Goal: Use online tool/utility: Utilize a website feature to perform a specific function

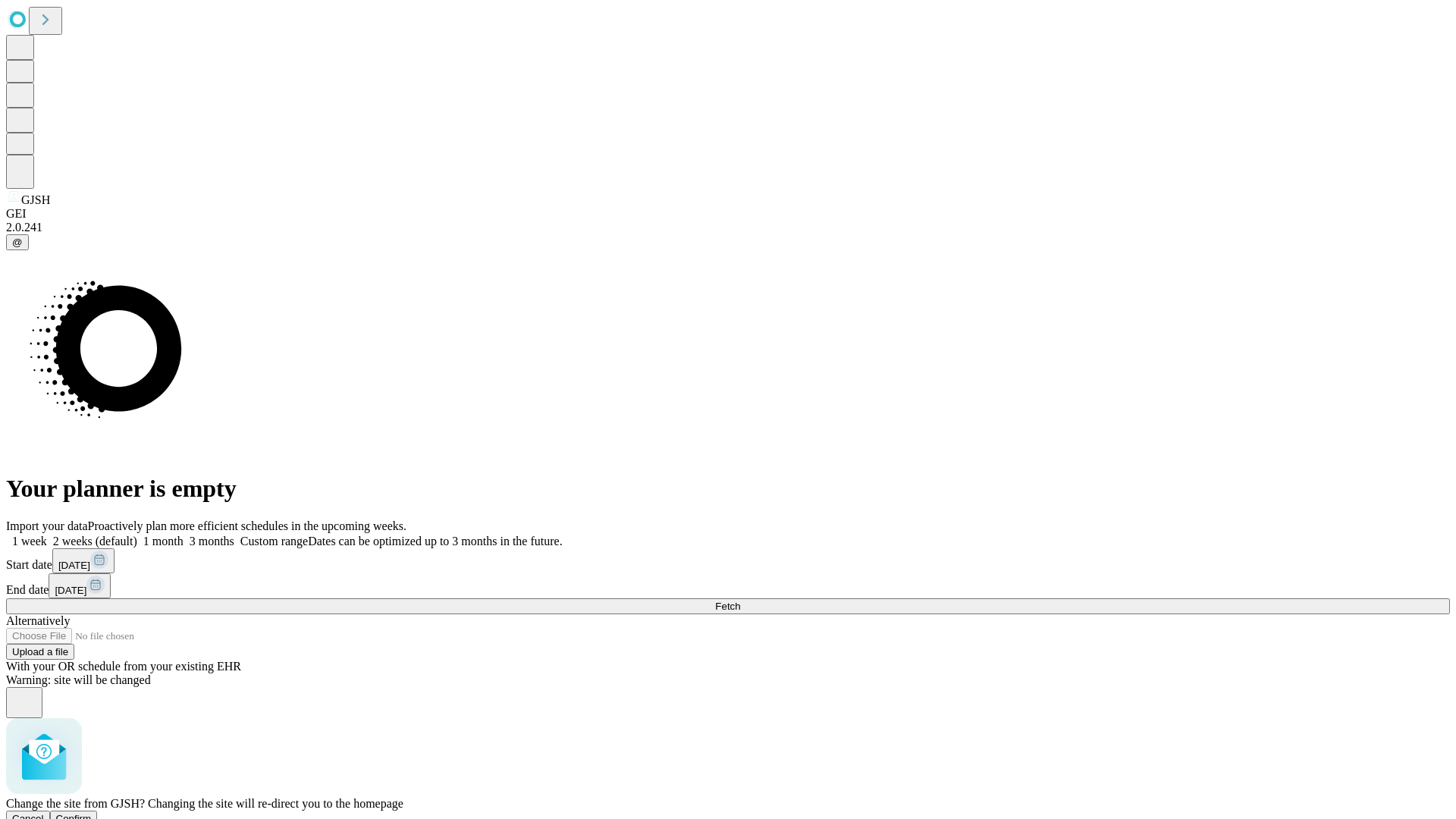
click at [91, 813] on span "Confirm" at bounding box center [74, 818] width 35 height 12
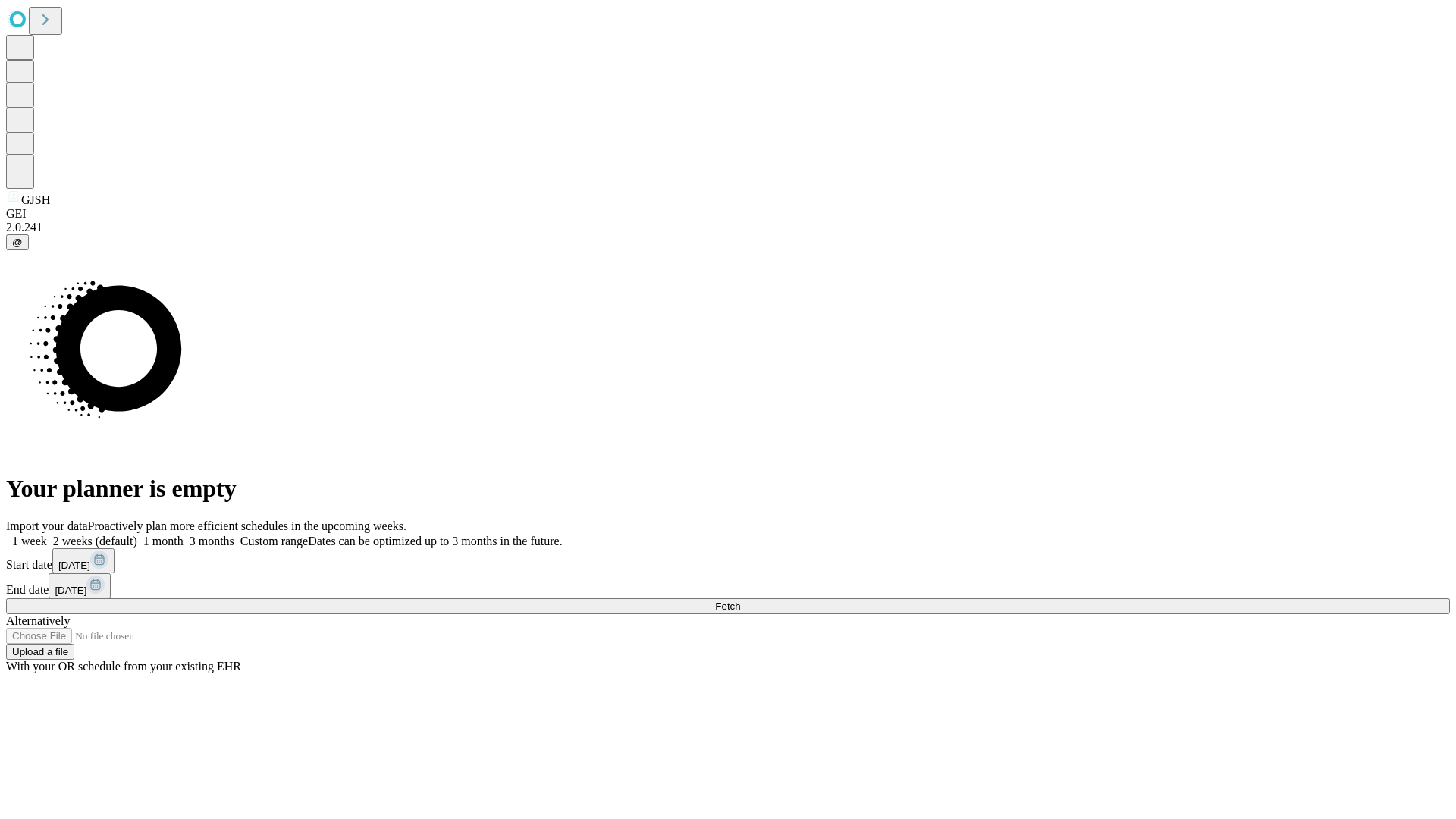
click at [184, 535] on label "1 month" at bounding box center [161, 541] width 46 height 13
click at [740, 601] on span "Fetch" at bounding box center [728, 606] width 25 height 12
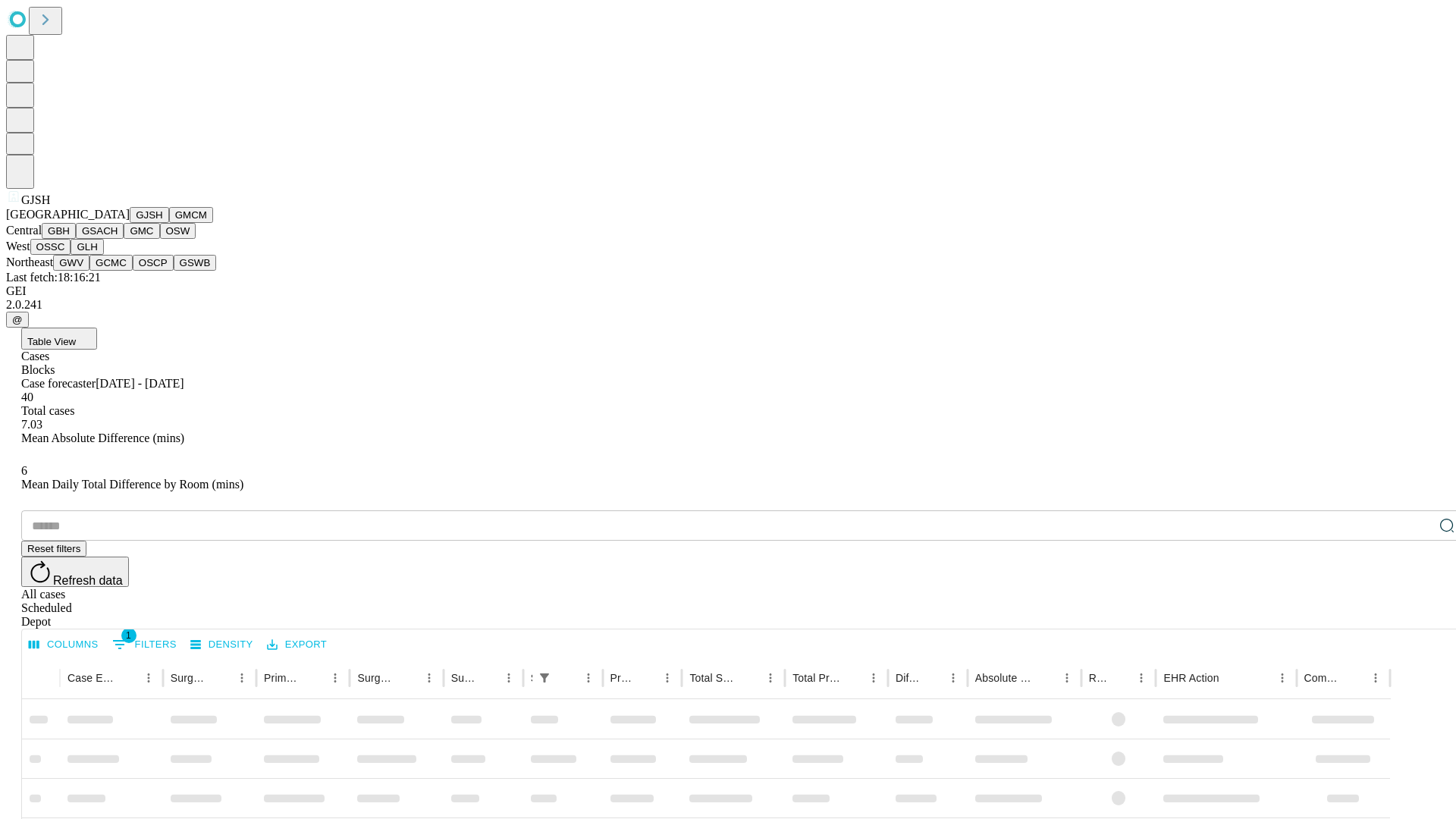
click at [169, 223] on button "GMCM" at bounding box center [191, 214] width 44 height 16
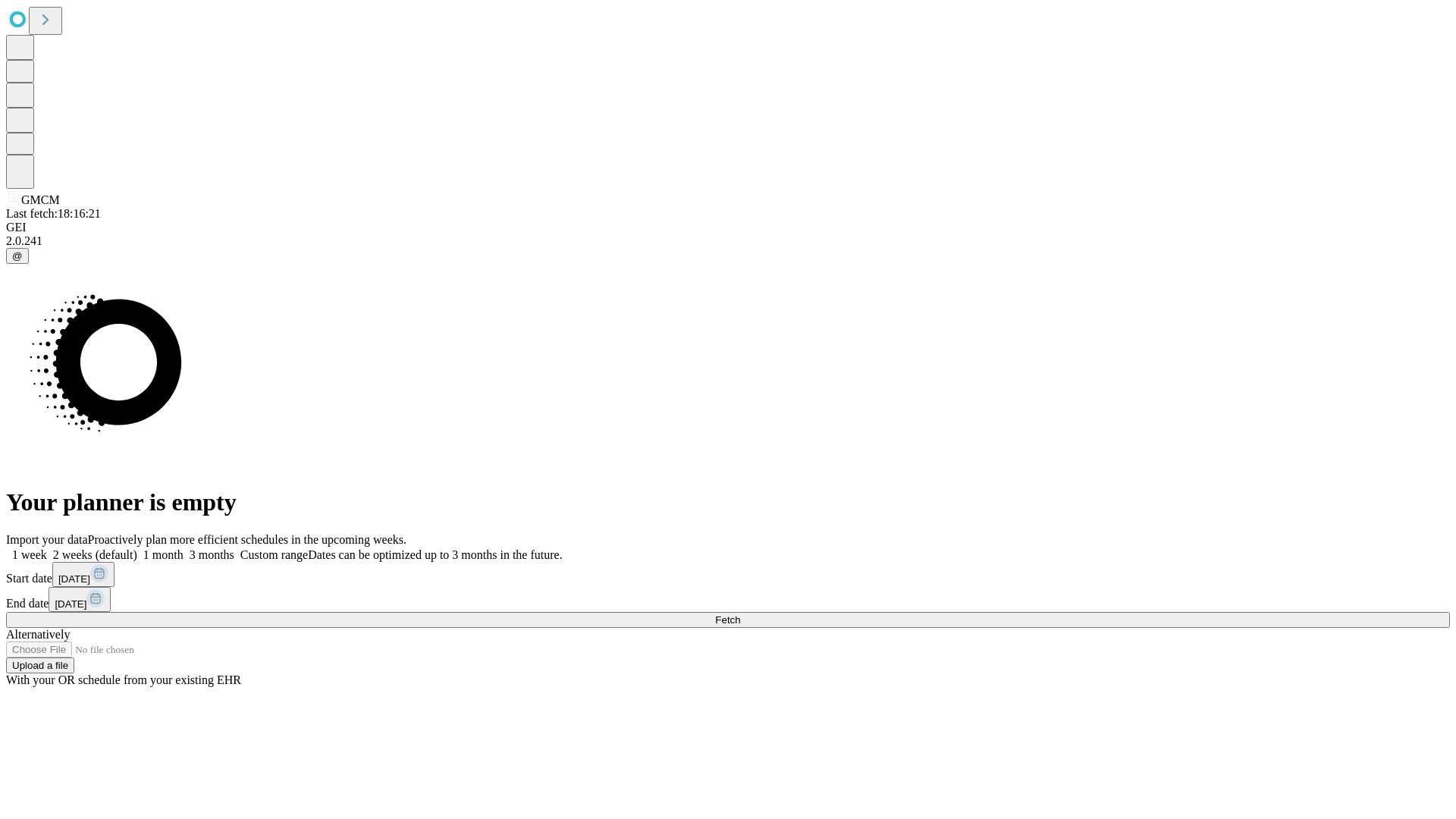
click at [184, 548] on label "1 month" at bounding box center [161, 554] width 46 height 13
click at [740, 614] on span "Fetch" at bounding box center [728, 619] width 25 height 12
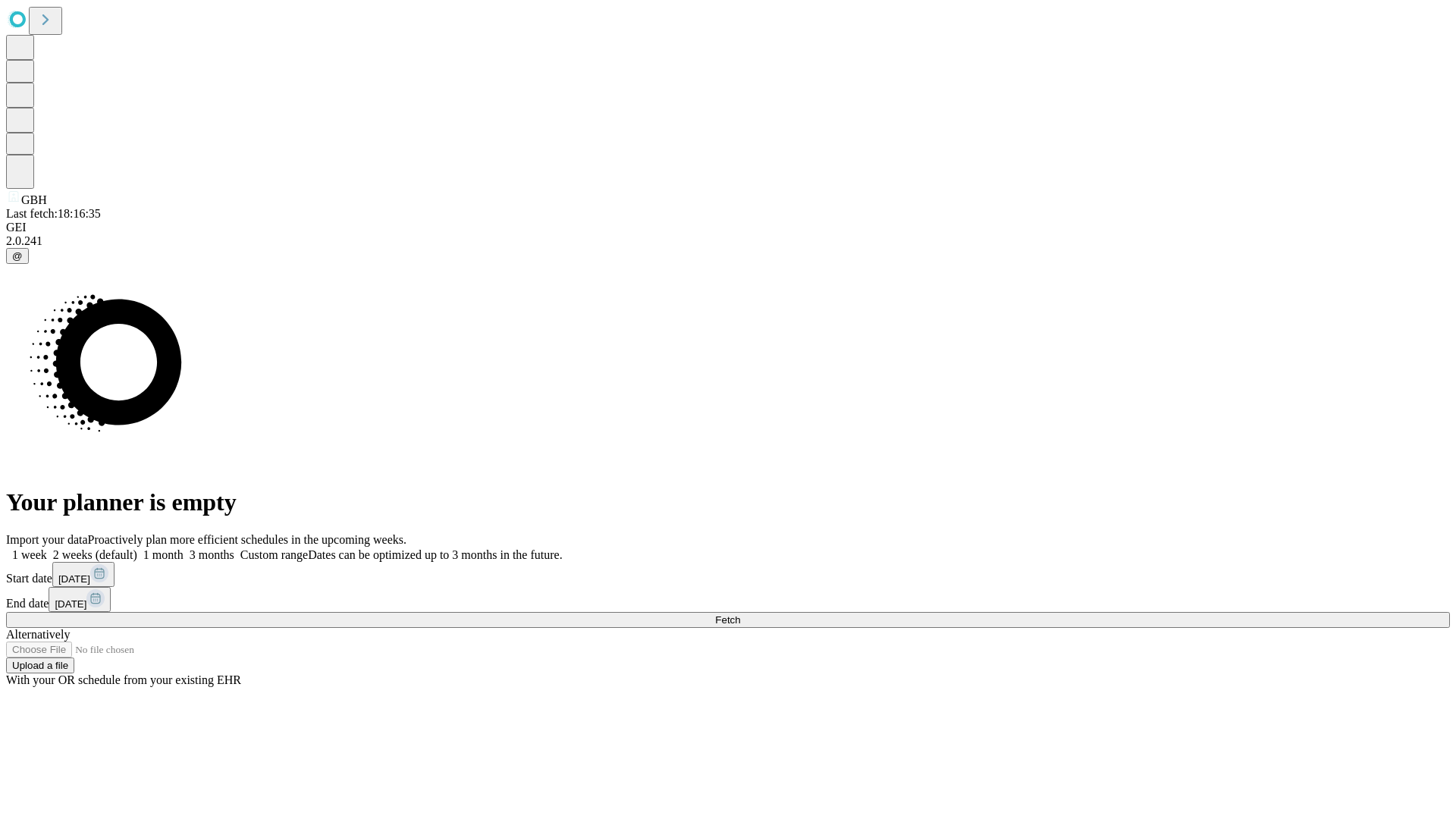
click at [184, 548] on label "1 month" at bounding box center [161, 554] width 46 height 13
click at [740, 614] on span "Fetch" at bounding box center [728, 619] width 25 height 12
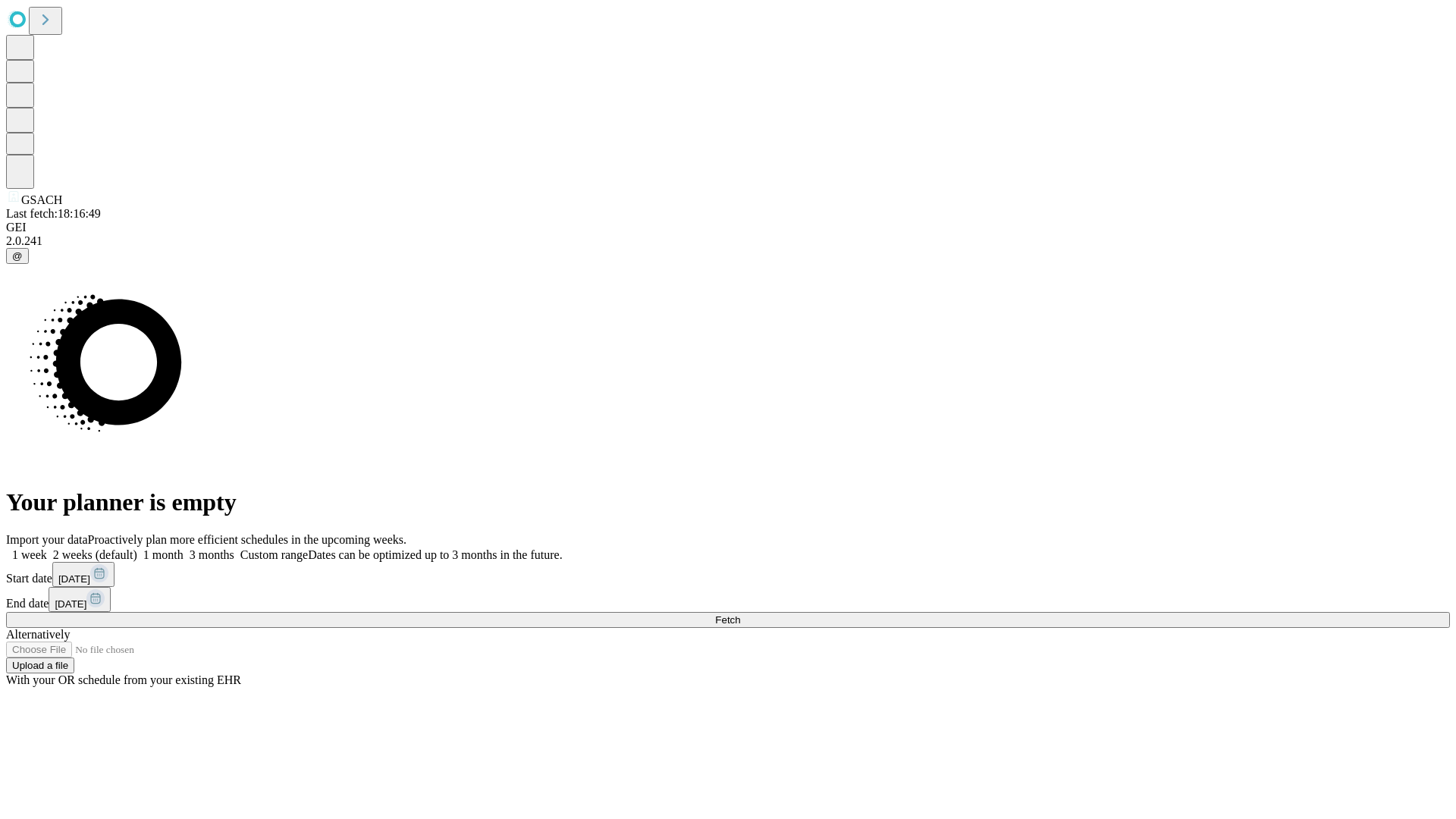
click at [184, 548] on label "1 month" at bounding box center [161, 554] width 46 height 13
click at [740, 614] on span "Fetch" at bounding box center [728, 619] width 25 height 12
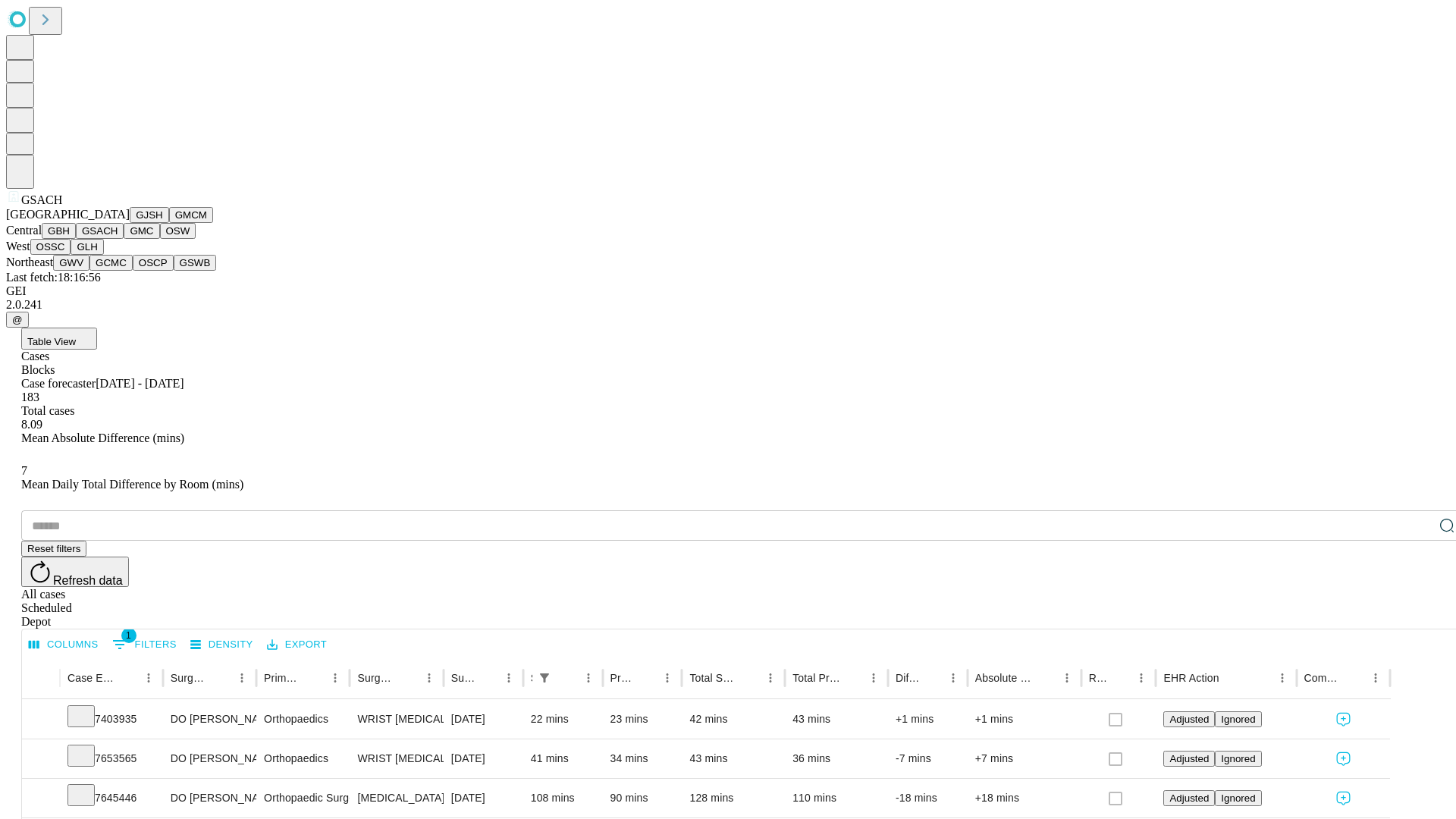
click at [124, 239] on button "GMC" at bounding box center [141, 230] width 35 height 16
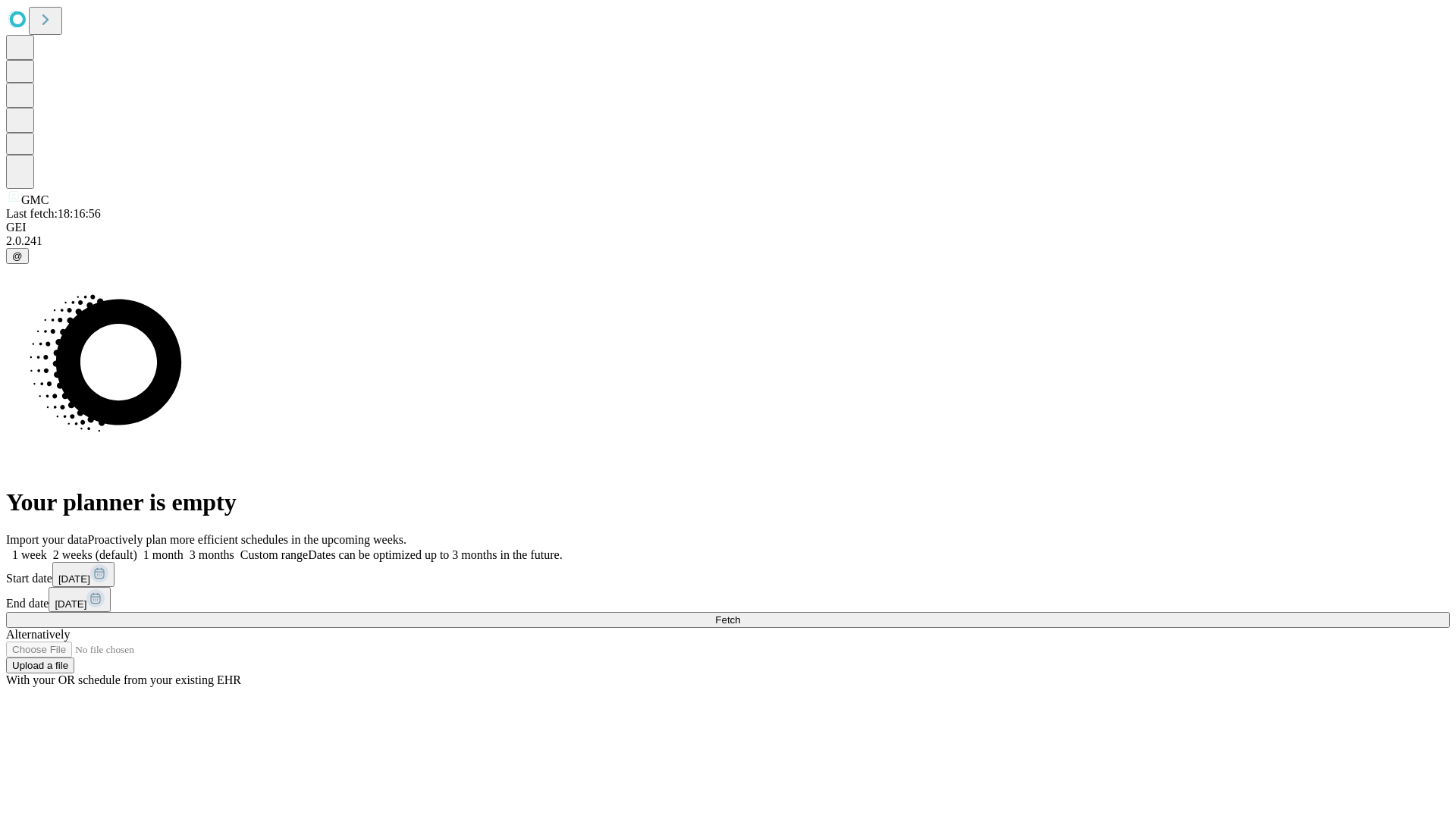
click at [184, 548] on label "1 month" at bounding box center [161, 554] width 46 height 13
click at [740, 614] on span "Fetch" at bounding box center [728, 619] width 25 height 12
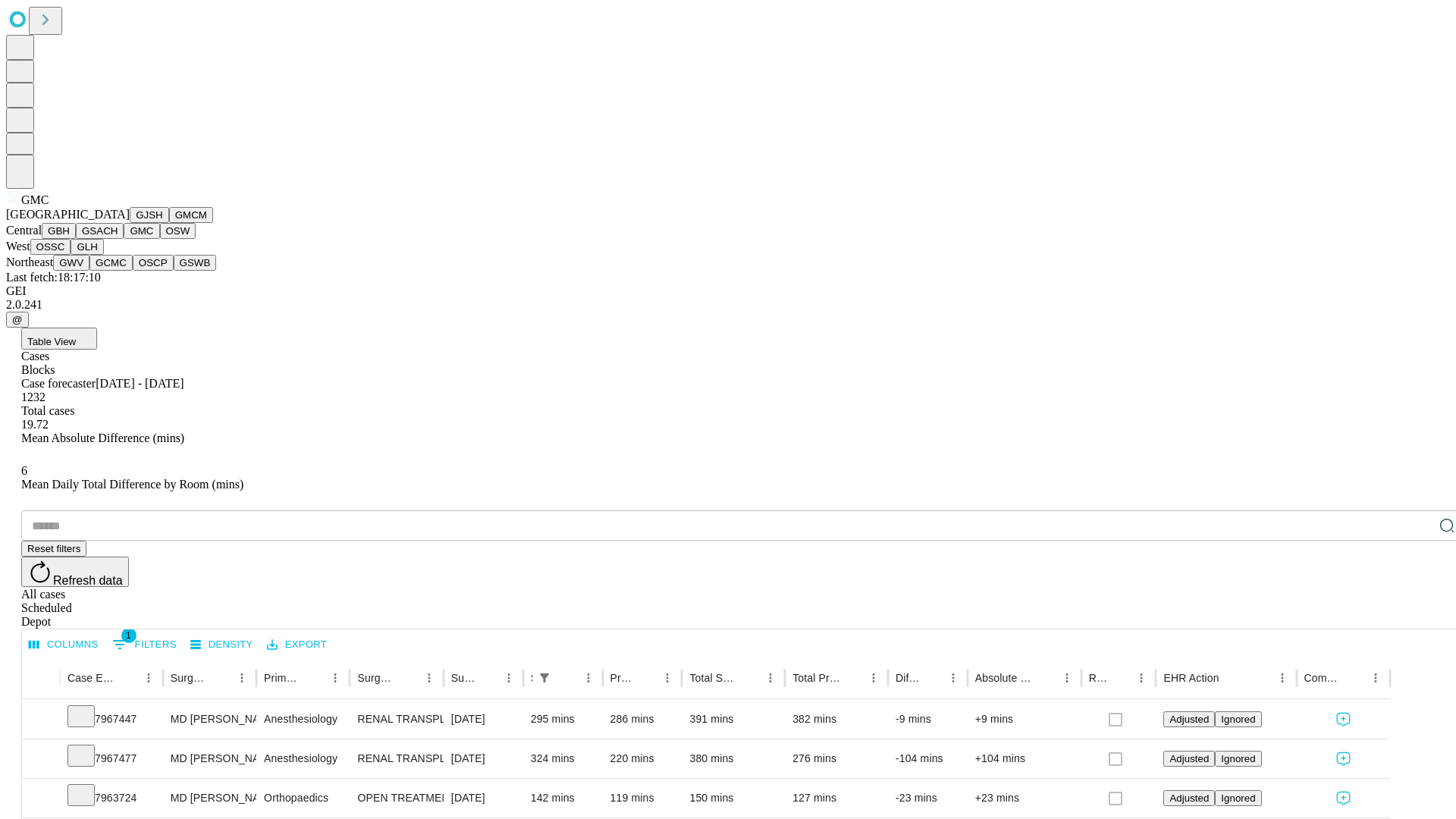
click at [160, 239] on button "OSW" at bounding box center [177, 230] width 36 height 16
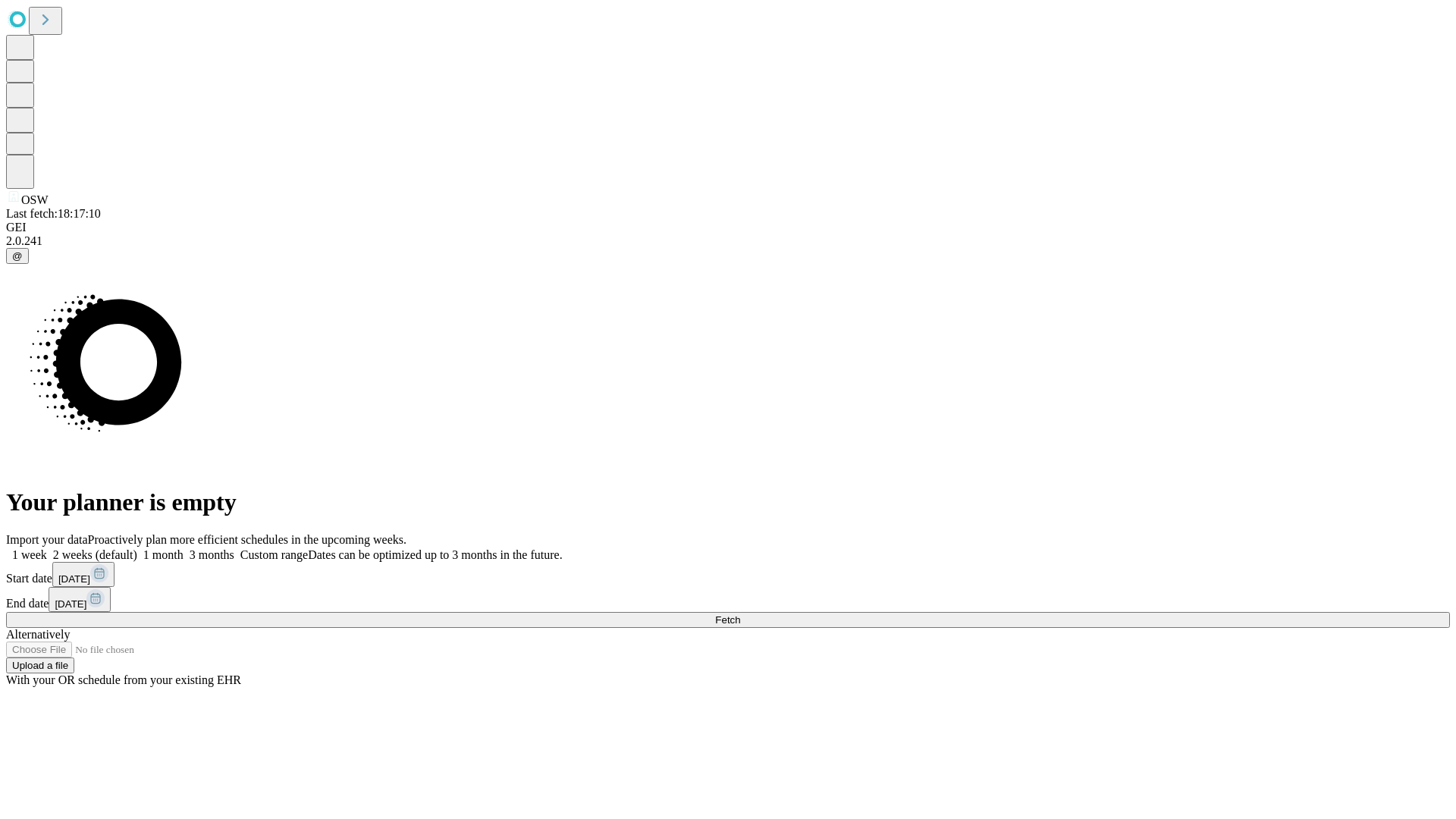
click at [184, 548] on label "1 month" at bounding box center [161, 554] width 46 height 13
click at [740, 614] on span "Fetch" at bounding box center [728, 619] width 25 height 12
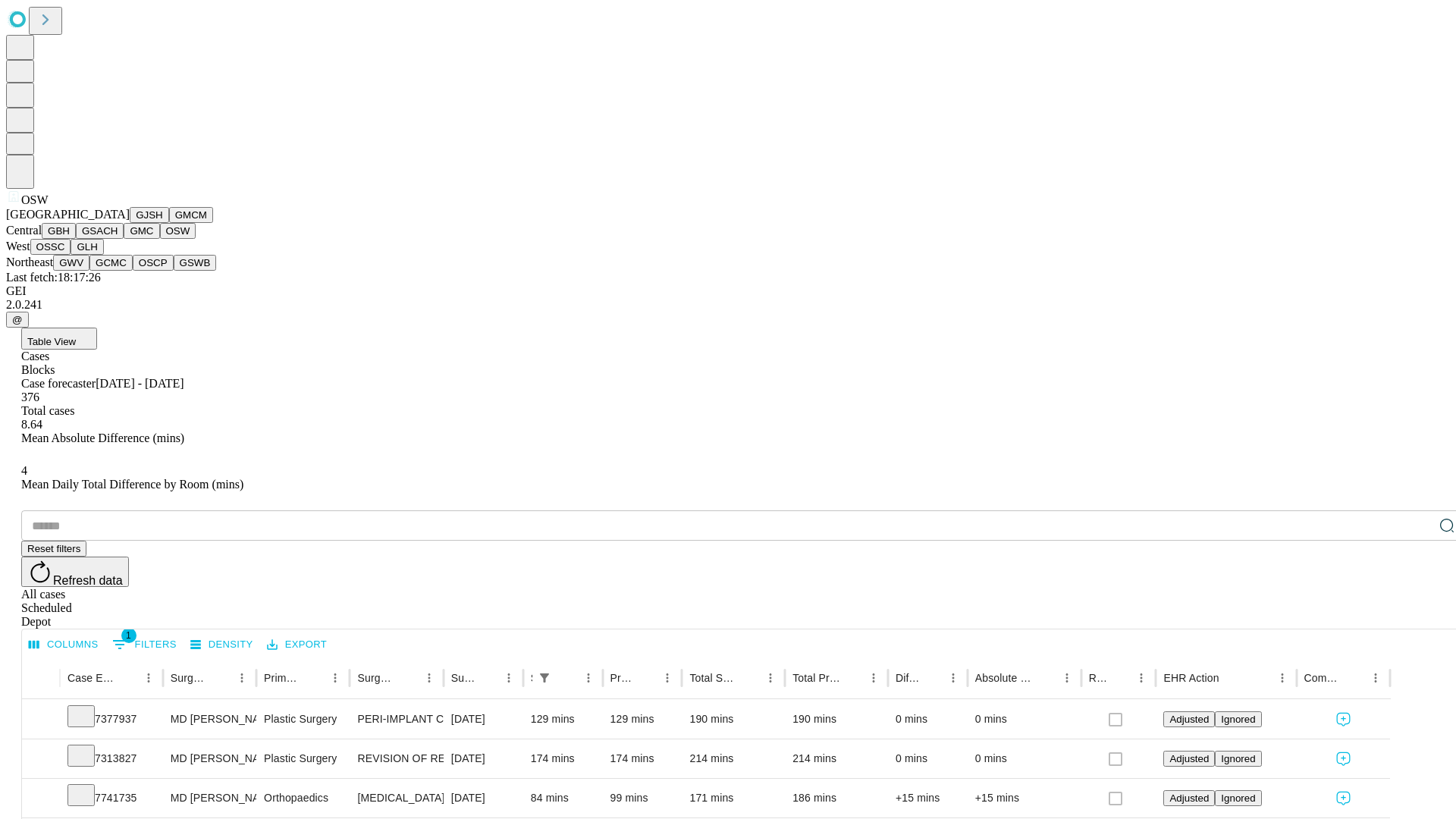
click at [71, 255] on button "OSSC" at bounding box center [50, 247] width 41 height 16
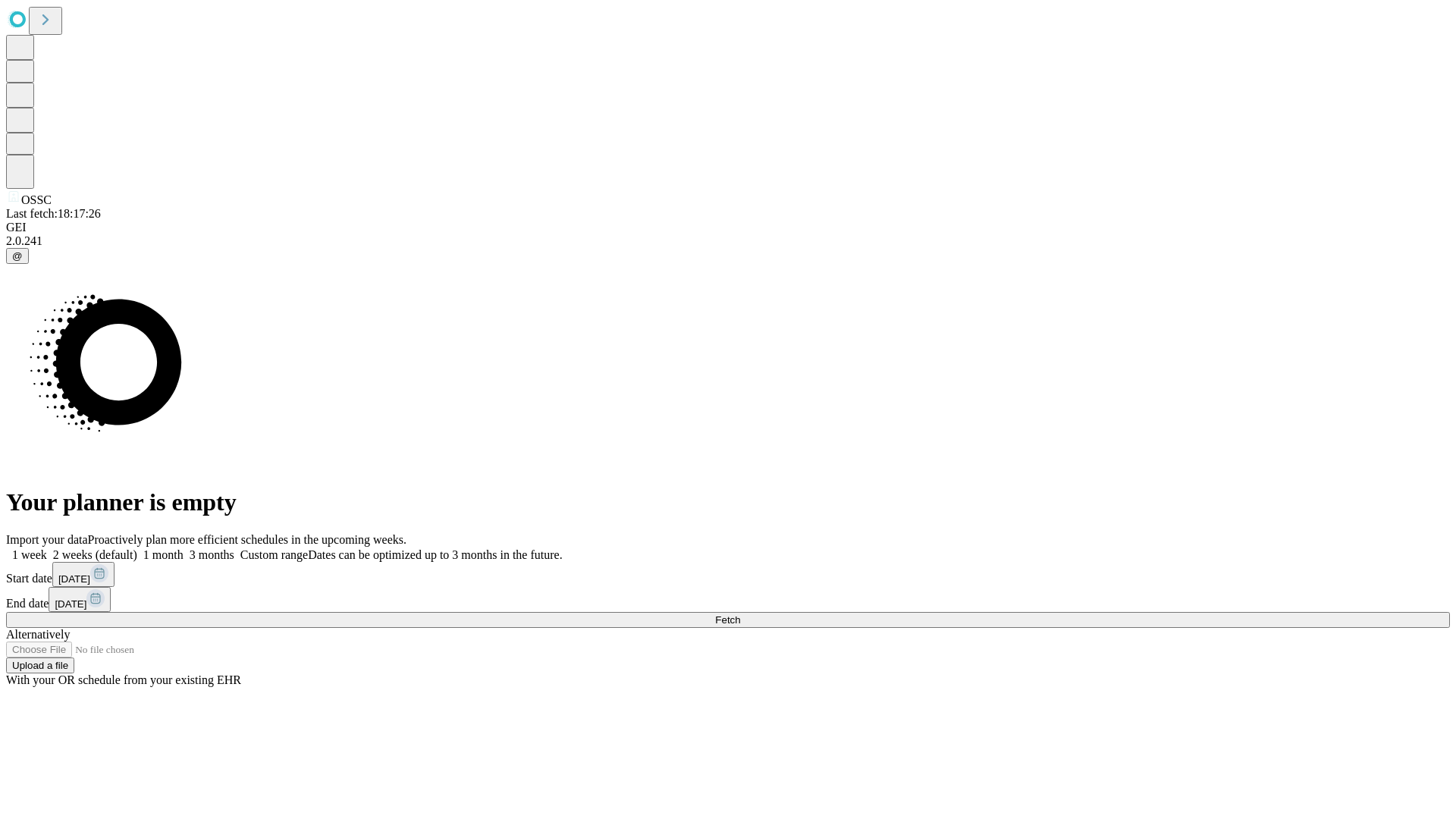
click at [184, 548] on label "1 month" at bounding box center [161, 554] width 46 height 13
click at [740, 614] on span "Fetch" at bounding box center [728, 619] width 25 height 12
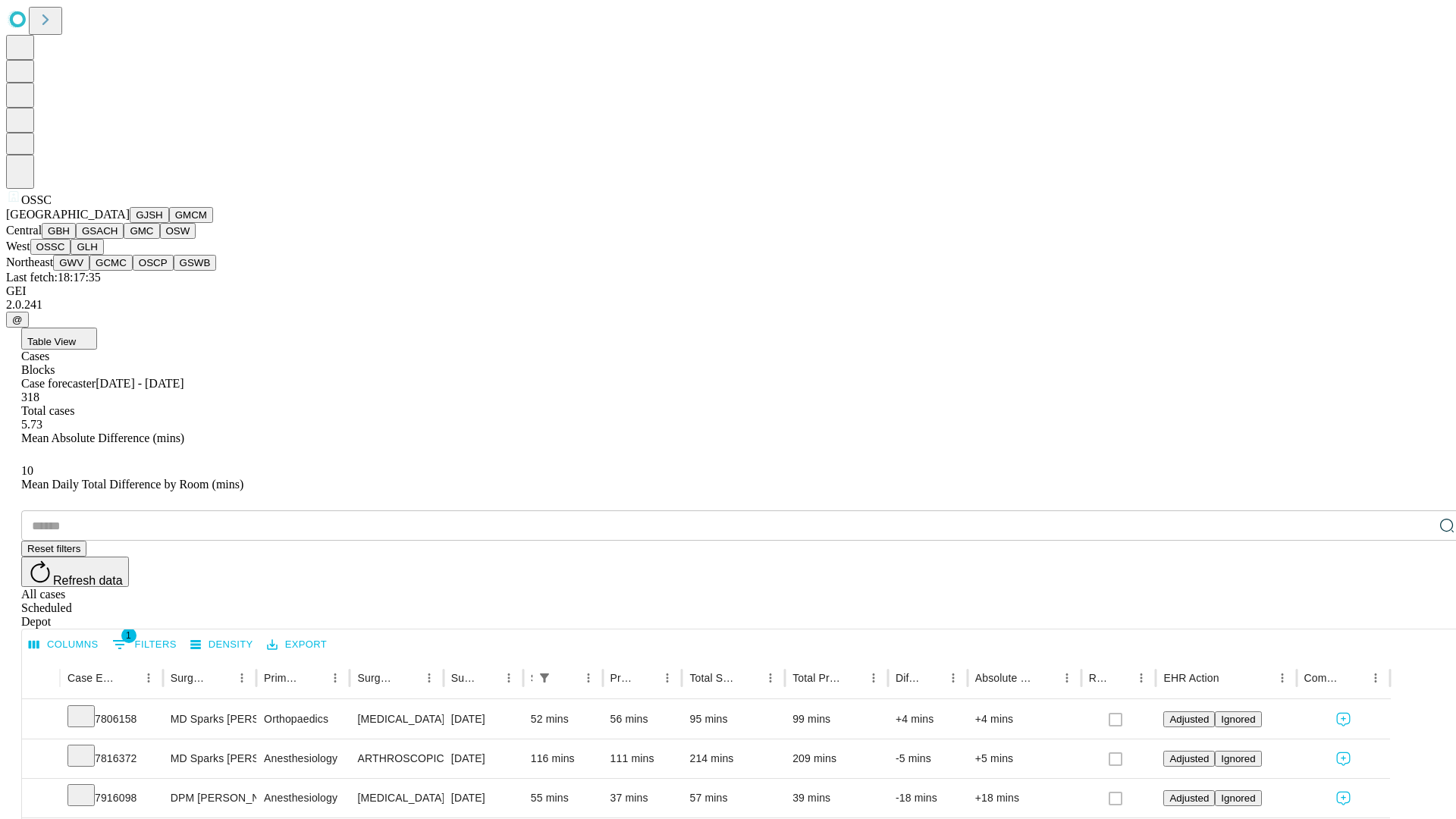
click at [103, 255] on button "GLH" at bounding box center [87, 247] width 32 height 16
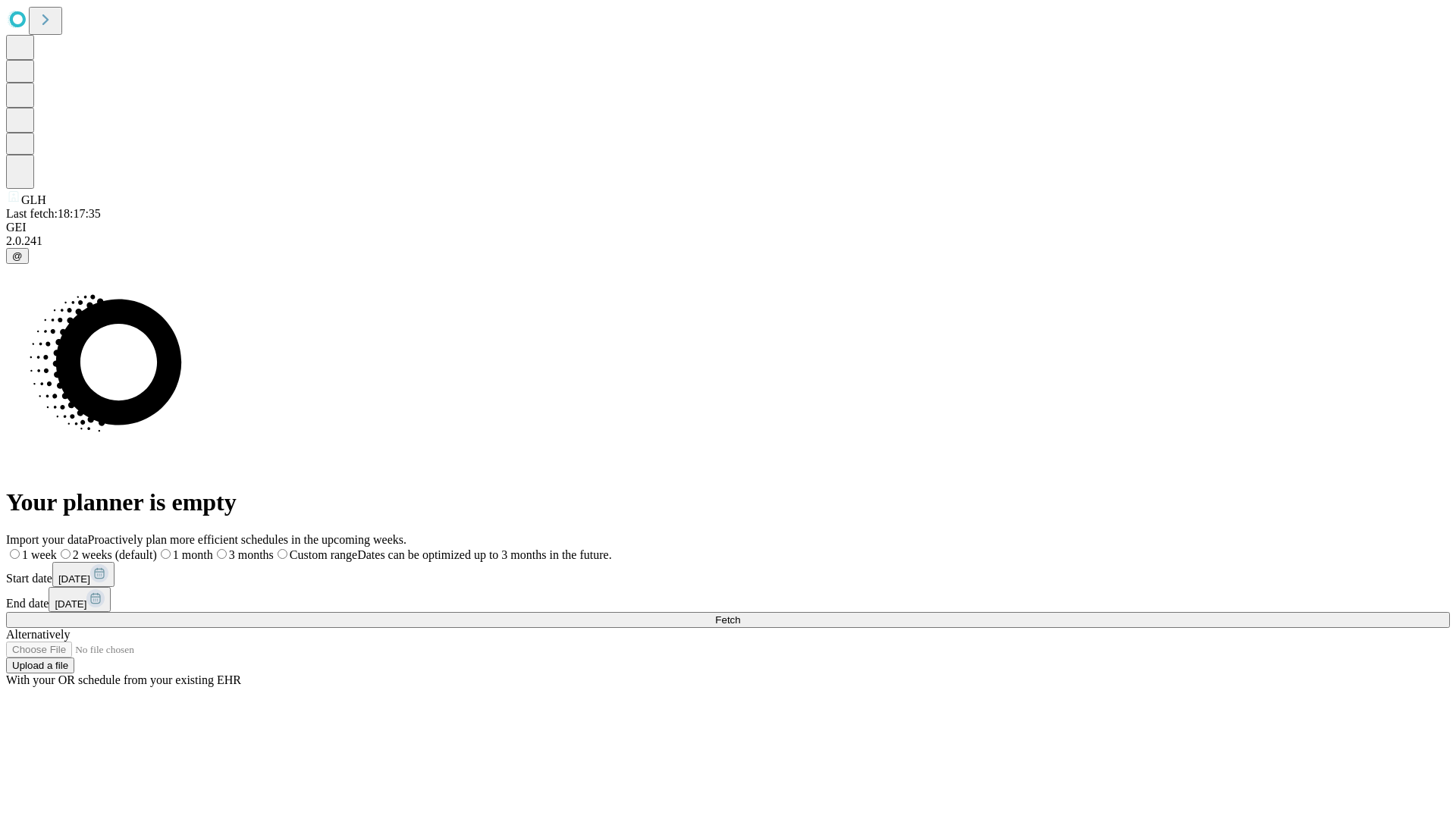
click at [213, 548] on label "1 month" at bounding box center [184, 554] width 56 height 13
click at [740, 614] on span "Fetch" at bounding box center [728, 619] width 25 height 12
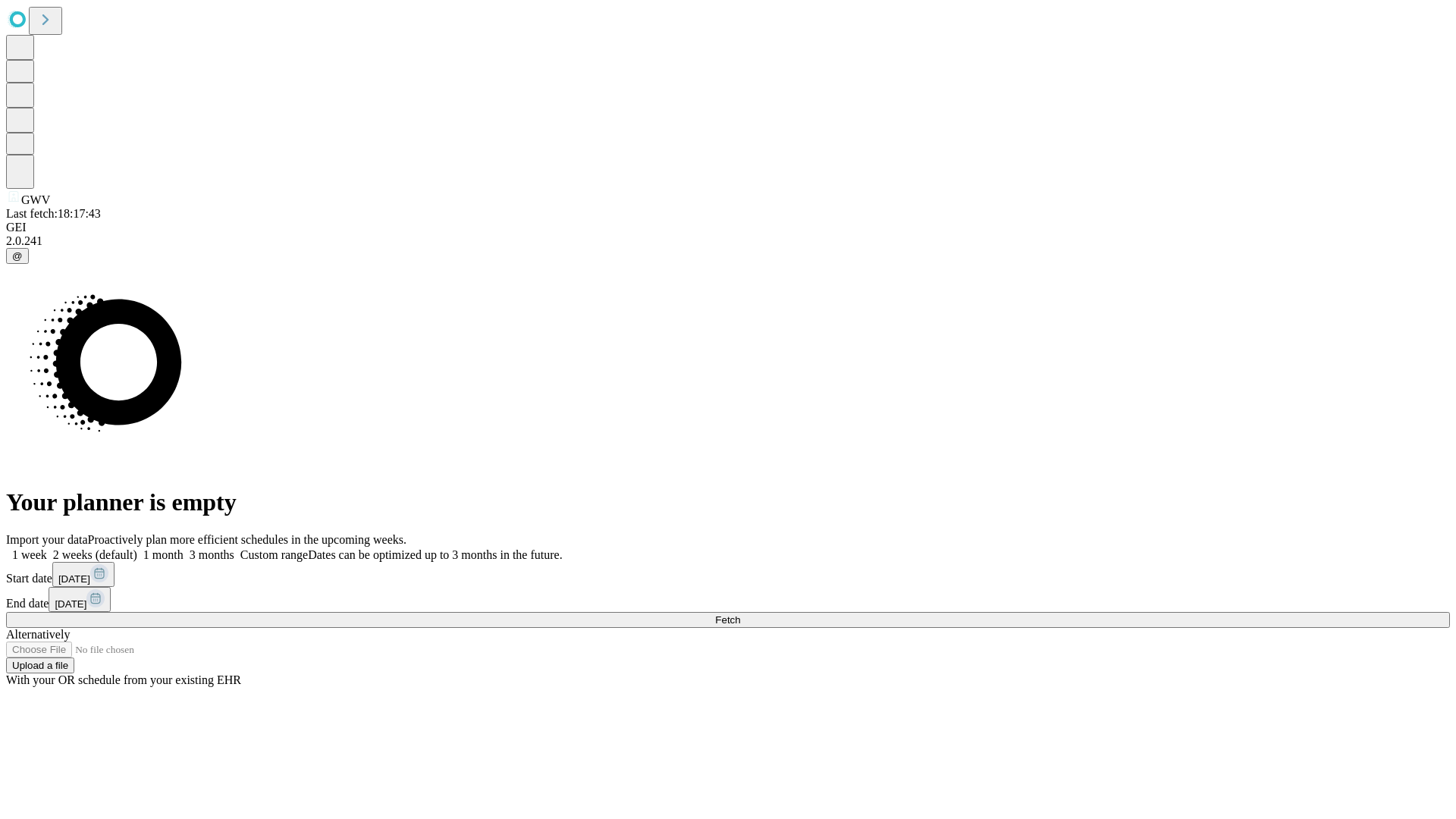
click at [184, 548] on label "1 month" at bounding box center [161, 554] width 46 height 13
click at [740, 614] on span "Fetch" at bounding box center [728, 619] width 25 height 12
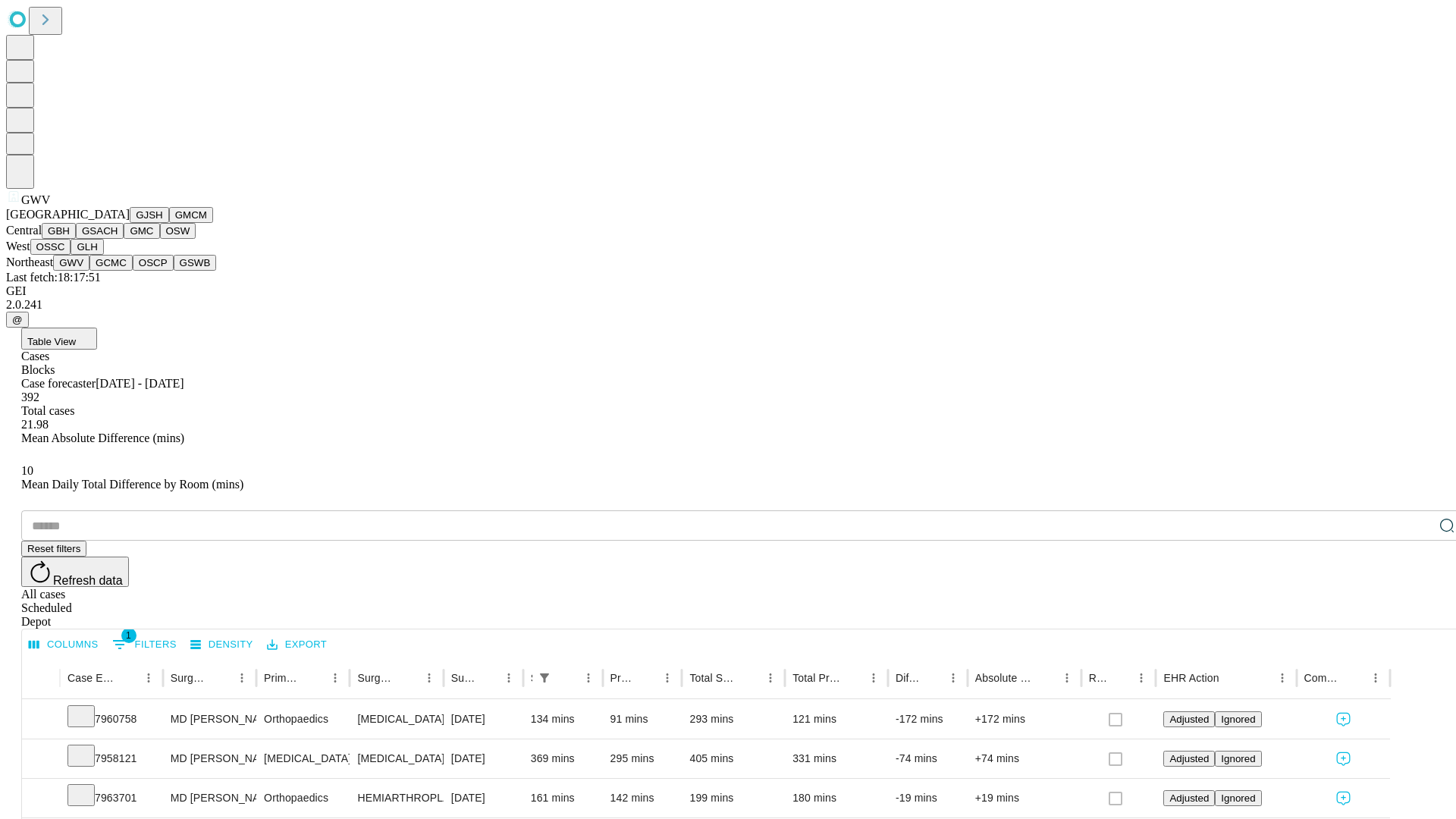
click at [118, 270] on button "GCMC" at bounding box center [111, 263] width 43 height 16
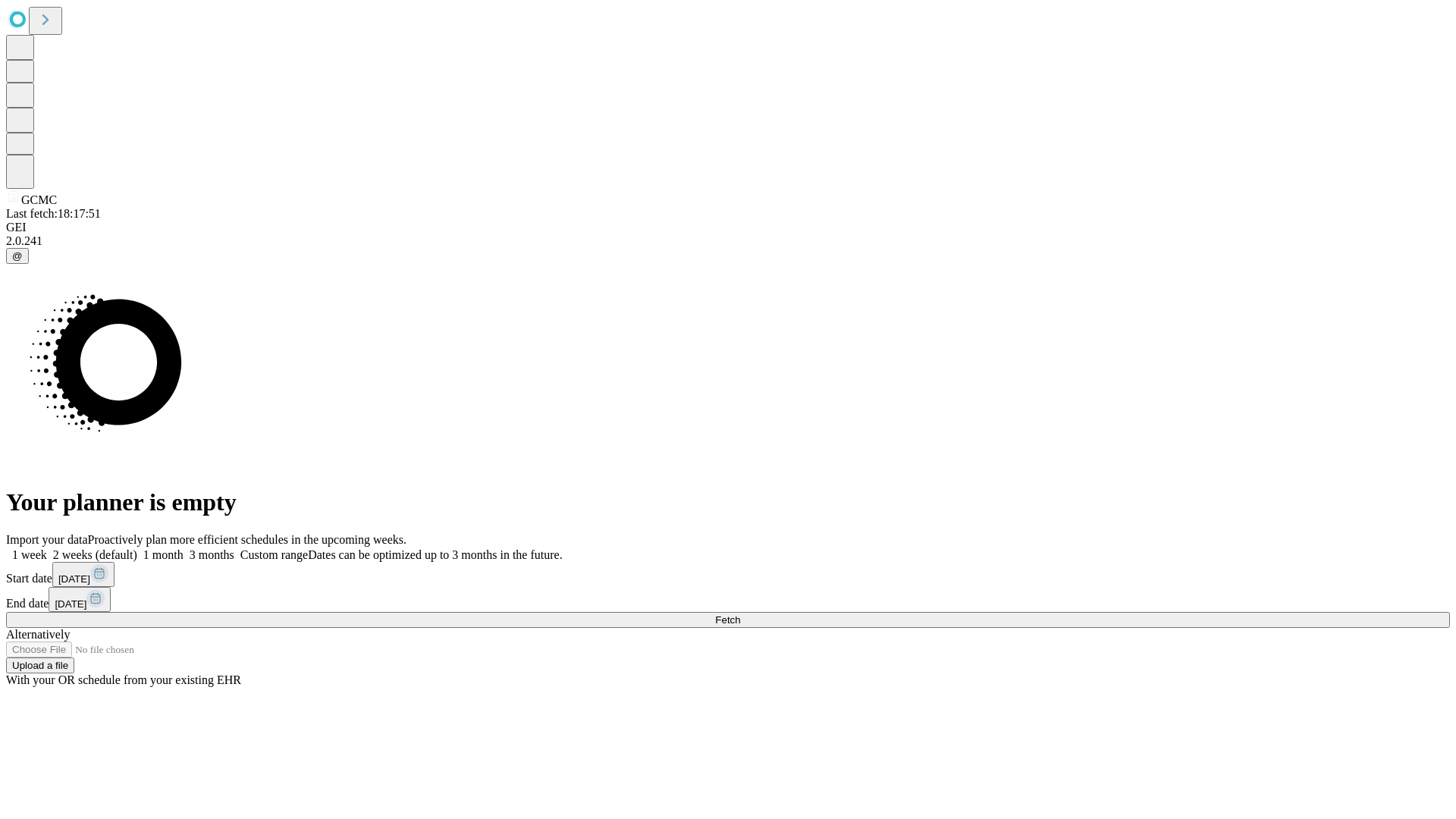
click at [184, 548] on label "1 month" at bounding box center [161, 554] width 46 height 13
click at [740, 614] on span "Fetch" at bounding box center [728, 619] width 25 height 12
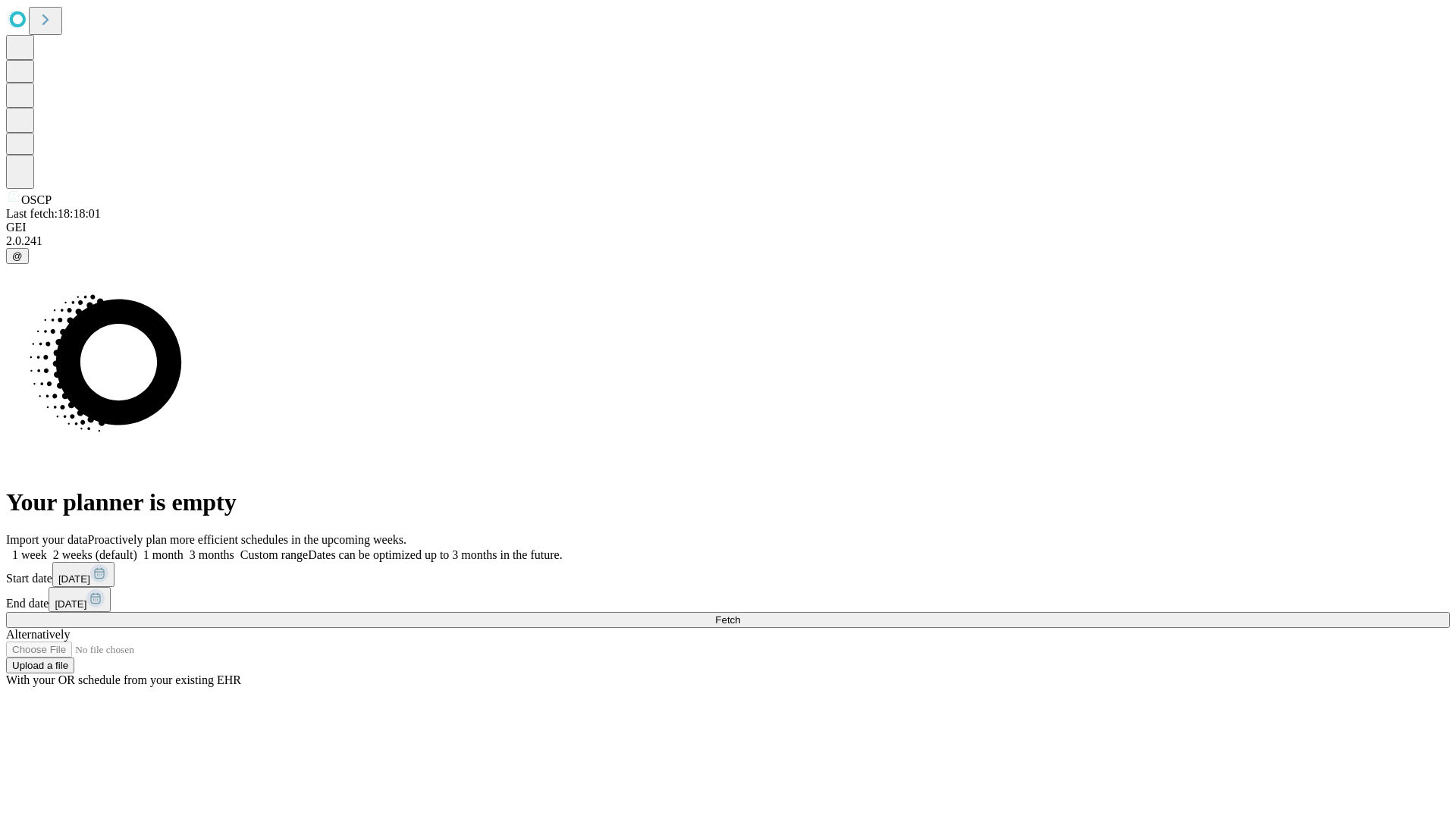
click at [184, 548] on label "1 month" at bounding box center [161, 554] width 46 height 13
click at [740, 614] on span "Fetch" at bounding box center [728, 619] width 25 height 12
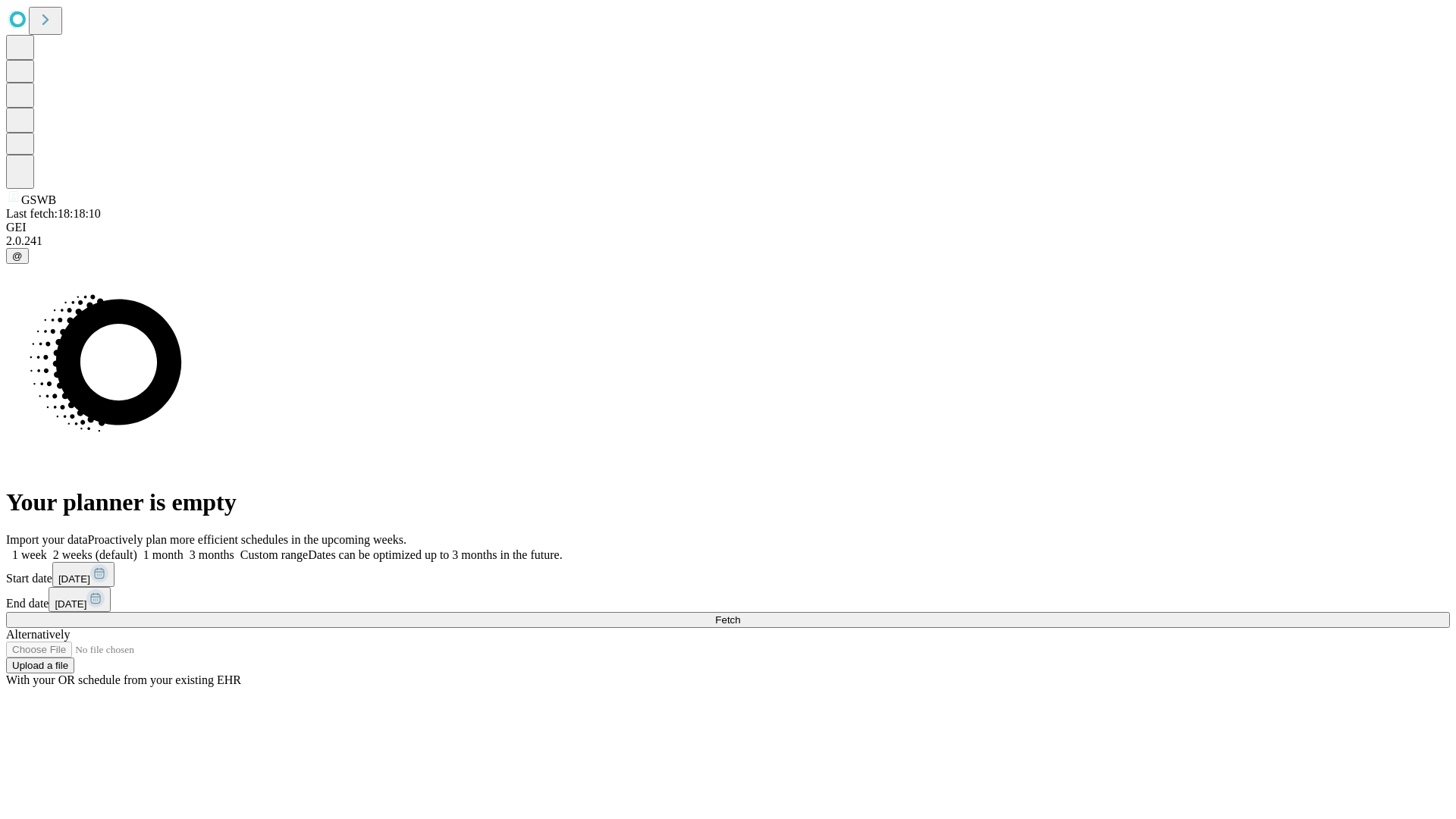
click at [184, 548] on label "1 month" at bounding box center [161, 554] width 46 height 13
click at [740, 614] on span "Fetch" at bounding box center [728, 619] width 25 height 12
